Goal: Use online tool/utility: Utilize a website feature to perform a specific function

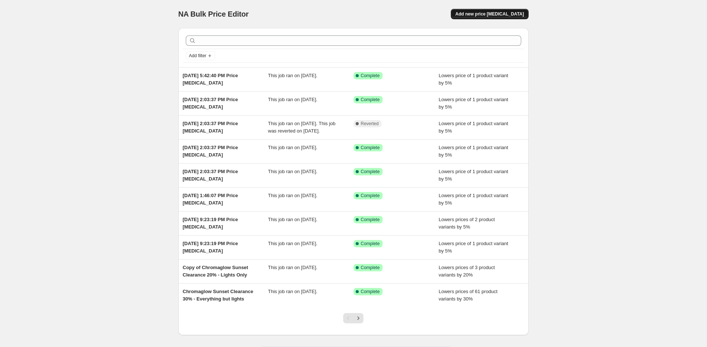
click at [474, 11] on button "Add new price [MEDICAL_DATA]" at bounding box center [489, 14] width 77 height 10
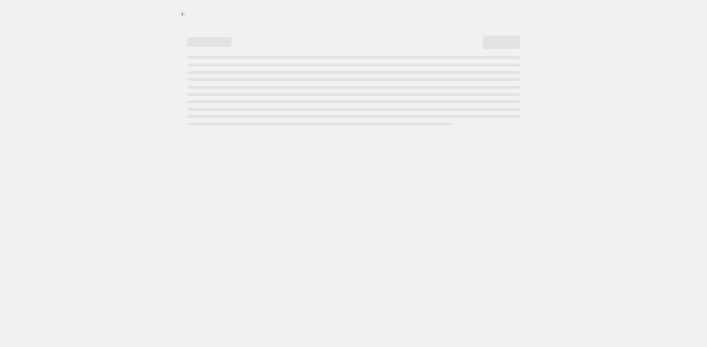
select select "percentage"
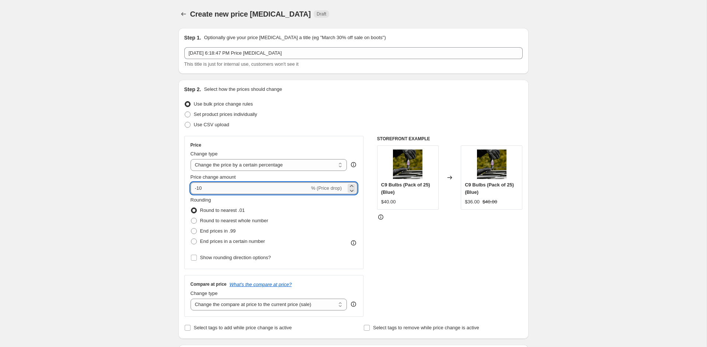
click at [223, 188] on input "-10" at bounding box center [250, 188] width 119 height 12
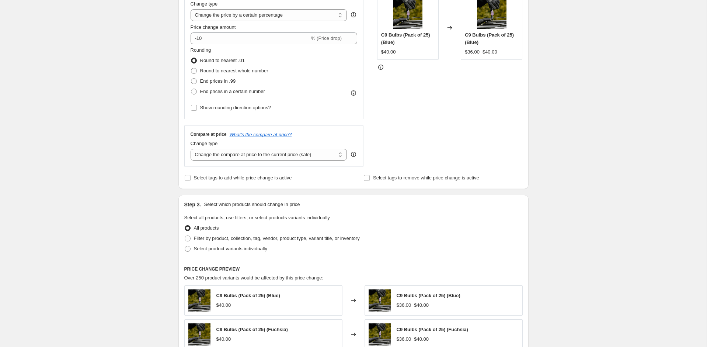
scroll to position [164, 0]
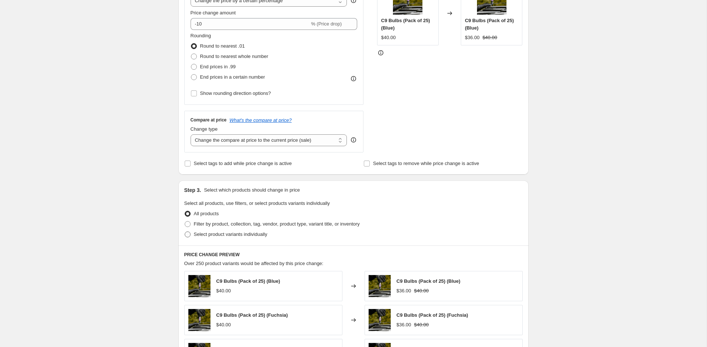
click at [235, 234] on span "Select product variants individually" at bounding box center [230, 234] width 73 height 6
click at [185, 232] on input "Select product variants individually" at bounding box center [185, 231] width 0 height 0
radio input "true"
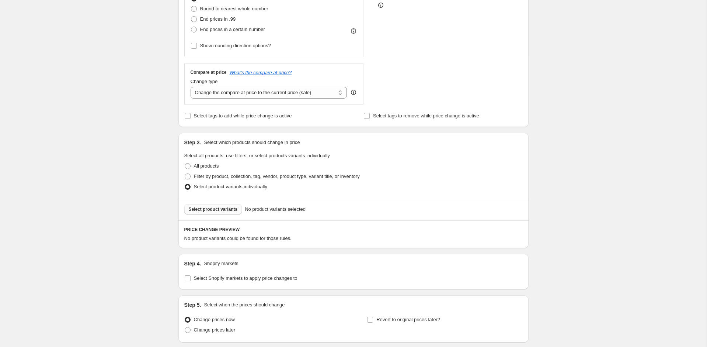
scroll to position [222, 0]
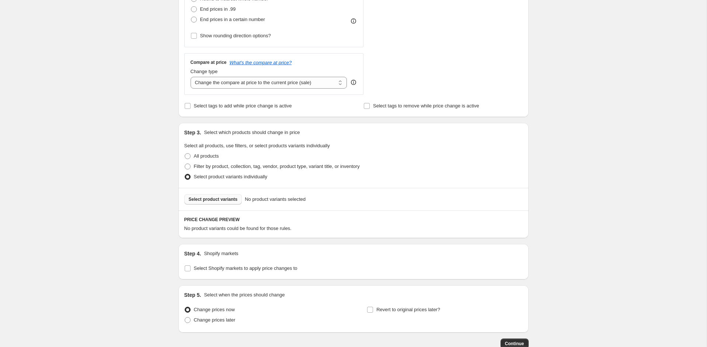
click at [213, 200] on span "Select product variants" at bounding box center [213, 199] width 49 height 6
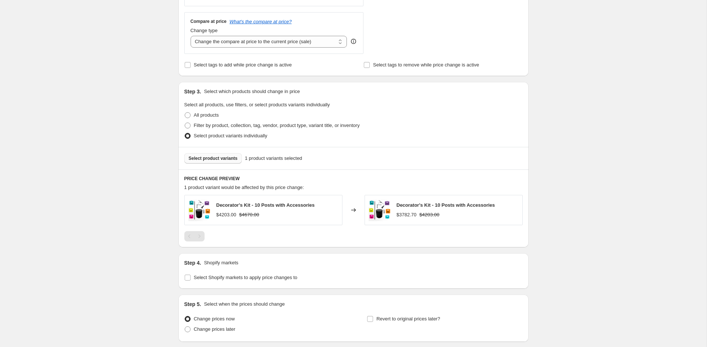
scroll to position [317, 0]
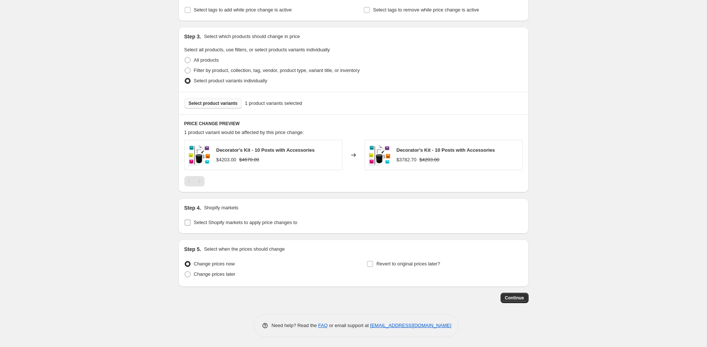
click at [241, 219] on span "Select Shopify markets to apply price changes to" at bounding box center [246, 222] width 104 height 7
click at [191, 219] on input "Select Shopify markets to apply price changes to" at bounding box center [188, 222] width 6 height 6
checkbox input "true"
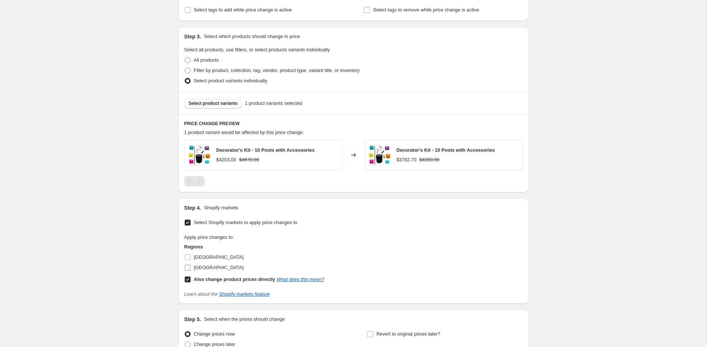
click at [204, 265] on span "[GEOGRAPHIC_DATA]" at bounding box center [219, 267] width 50 height 6
click at [191, 265] on input "[GEOGRAPHIC_DATA]" at bounding box center [188, 267] width 6 height 6
checkbox input "true"
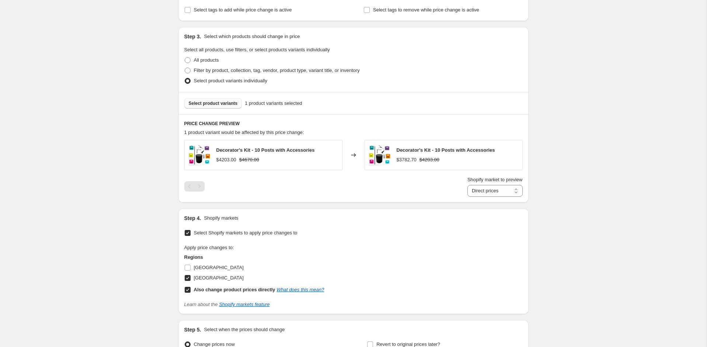
click at [199, 288] on b "Also change product prices directly" at bounding box center [234, 289] width 81 height 6
click at [191, 288] on input "Also change product prices directly What does this mean?" at bounding box center [188, 289] width 6 height 6
checkbox input "false"
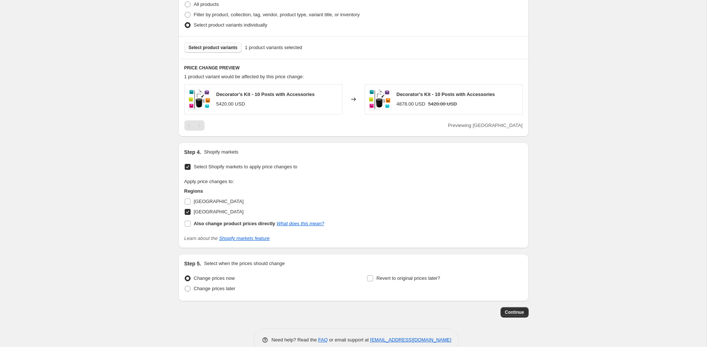
scroll to position [387, 0]
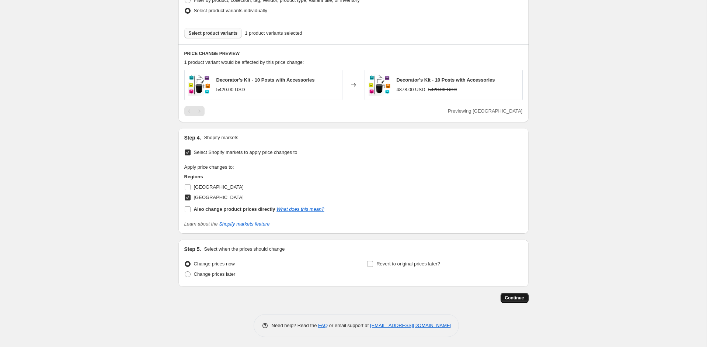
click at [522, 297] on span "Continue" at bounding box center [514, 298] width 19 height 6
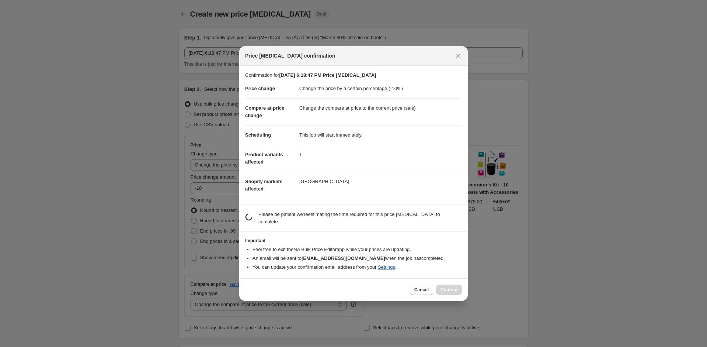
scroll to position [0, 0]
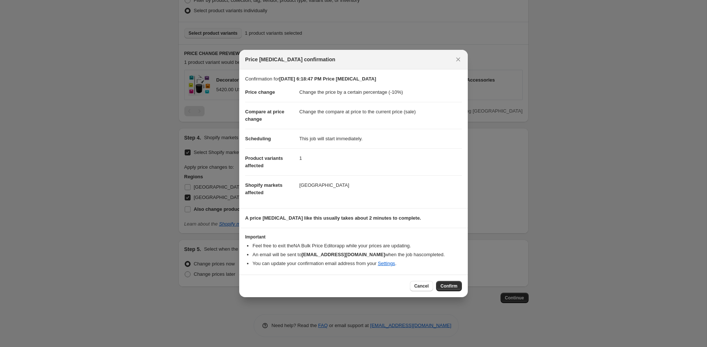
click at [444, 285] on span "Confirm" at bounding box center [449, 286] width 17 height 6
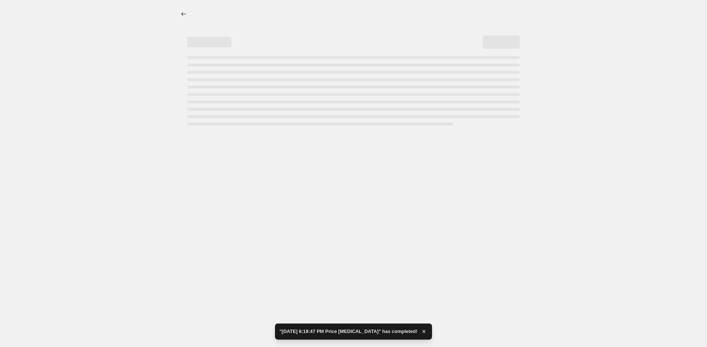
select select "percentage"
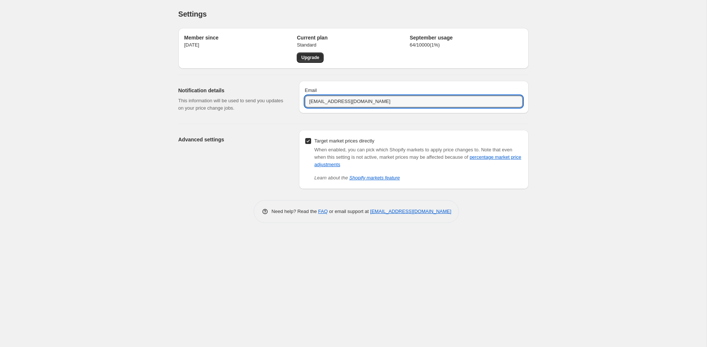
drag, startPoint x: 320, startPoint y: 100, endPoint x: 300, endPoint y: 100, distance: 19.5
click at [300, 100] on div "Email sales@bigstarlights.com" at bounding box center [414, 97] width 230 height 32
type input "emma@bigstarlights.com"
